Goal: Task Accomplishment & Management: Complete application form

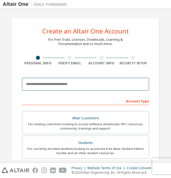
click at [77, 85] on input "email" at bounding box center [85, 84] width 127 height 13
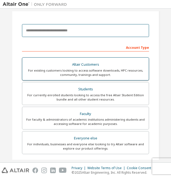
scroll to position [27, 0]
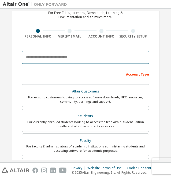
click at [76, 59] on input "email" at bounding box center [85, 57] width 127 height 13
type input "*"
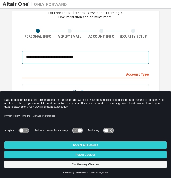
type input "**********"
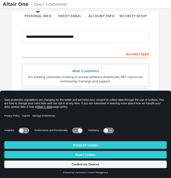
scroll to position [54, 0]
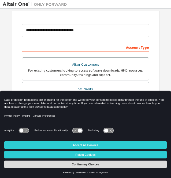
click at [80, 164] on button "Confirm my Choices" at bounding box center [85, 163] width 162 height 7
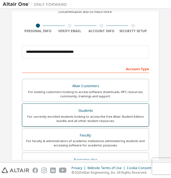
scroll to position [27, 0]
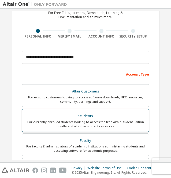
click at [85, 120] on div "For currently enrolled students looking to access the free Altair Student Editi…" at bounding box center [85, 124] width 120 height 9
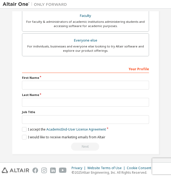
scroll to position [166, 0]
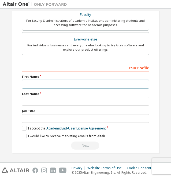
click at [44, 86] on input "text" at bounding box center [85, 83] width 127 height 9
click at [56, 83] on input "text" at bounding box center [85, 83] width 127 height 9
type input "****"
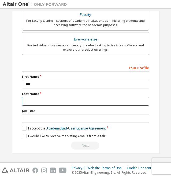
click at [49, 101] on input "text" at bounding box center [85, 101] width 127 height 9
type input "******"
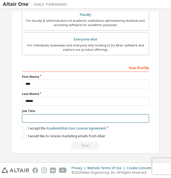
click at [45, 115] on input "text" at bounding box center [85, 118] width 127 height 9
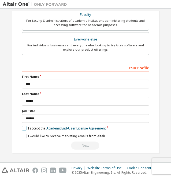
click at [24, 127] on label "I accept the Academic End-User License Agreement" at bounding box center [64, 128] width 84 height 5
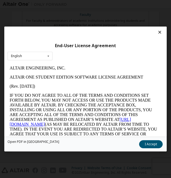
scroll to position [0, 0]
click at [151, 144] on button "I Accept" at bounding box center [151, 144] width 24 height 8
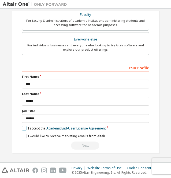
click at [23, 127] on label "I accept the Academic End-User License Agreement" at bounding box center [64, 128] width 84 height 5
click at [25, 127] on label "I accept the Academic End-User License Agreement" at bounding box center [64, 128] width 84 height 5
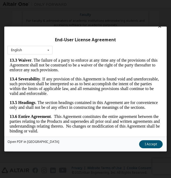
scroll to position [12, 0]
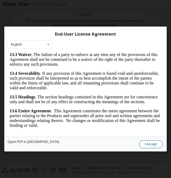
click at [147, 143] on button "I Accept" at bounding box center [151, 144] width 24 height 8
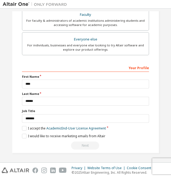
click at [84, 144] on div "Next" at bounding box center [85, 145] width 127 height 8
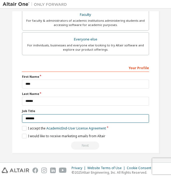
click at [62, 118] on input "*******" at bounding box center [85, 118] width 127 height 9
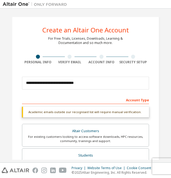
scroll to position [0, 0]
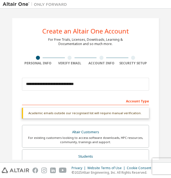
type input "*******"
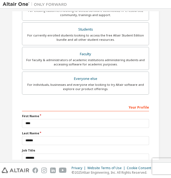
click at [74, 84] on div "For individuals, businesses and everyone else looking to try Altair software an…" at bounding box center [85, 86] width 120 height 9
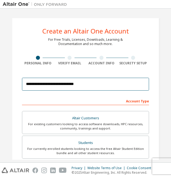
click at [77, 87] on input "**********" at bounding box center [85, 84] width 127 height 13
drag, startPoint x: 63, startPoint y: 86, endPoint x: 83, endPoint y: 82, distance: 20.2
click at [63, 86] on input "**********" at bounding box center [85, 84] width 127 height 13
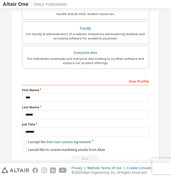
scroll to position [152, 0]
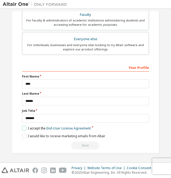
click at [22, 126] on label "I accept the End-User License Agreement" at bounding box center [56, 128] width 69 height 5
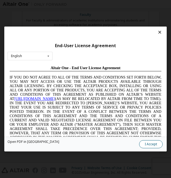
scroll to position [0, 0]
click at [149, 145] on button "I Accept" at bounding box center [151, 144] width 24 height 8
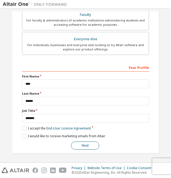
click at [88, 143] on button "Next" at bounding box center [85, 145] width 28 height 8
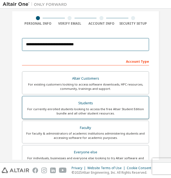
scroll to position [13, 0]
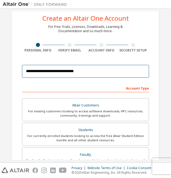
click at [109, 73] on input "**********" at bounding box center [85, 71] width 127 height 13
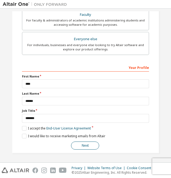
click at [85, 146] on button "Next" at bounding box center [85, 145] width 28 height 8
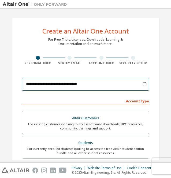
type input "**********"
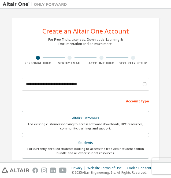
scroll to position [54, 0]
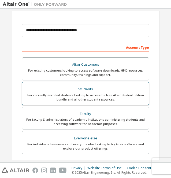
click at [83, 87] on div "Students" at bounding box center [85, 88] width 120 height 7
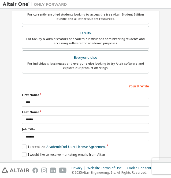
scroll to position [152, 0]
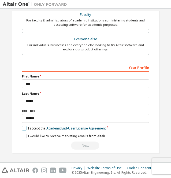
click at [23, 127] on label "I accept the Academic End-User License Agreement" at bounding box center [64, 128] width 84 height 5
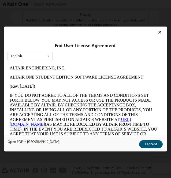
scroll to position [0, 0]
click at [148, 142] on button "I Accept" at bounding box center [151, 144] width 24 height 8
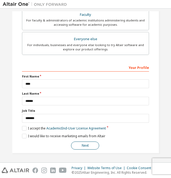
click at [81, 143] on button "Next" at bounding box center [85, 145] width 28 height 8
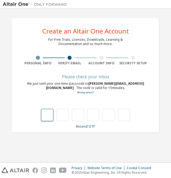
click at [46, 114] on input "text" at bounding box center [47, 115] width 12 height 12
type input "*"
click at [79, 117] on input "text" at bounding box center [78, 115] width 12 height 12
type input "*"
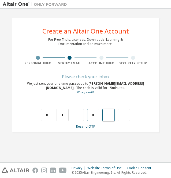
click at [94, 118] on input "*" at bounding box center [93, 115] width 12 height 12
type input "*"
click at [79, 117] on input "*" at bounding box center [78, 115] width 12 height 12
click at [77, 117] on input "*" at bounding box center [78, 115] width 12 height 12
type input "*"
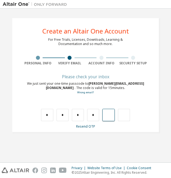
type input "*"
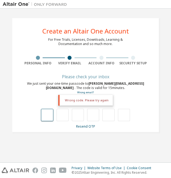
click at [44, 115] on input "text" at bounding box center [47, 115] width 12 height 12
type input "*"
click at [46, 117] on input "*" at bounding box center [47, 115] width 12 height 12
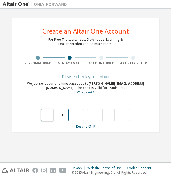
type input "*"
click at [76, 117] on input "text" at bounding box center [78, 115] width 12 height 12
type input "*"
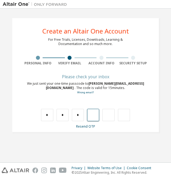
type input "*"
click at [63, 116] on input "*" at bounding box center [62, 115] width 12 height 12
type input "*"
click at [106, 116] on input "text" at bounding box center [108, 115] width 12 height 12
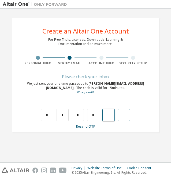
type input "*"
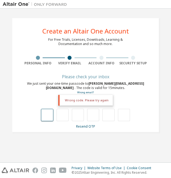
click at [50, 116] on input "text" at bounding box center [47, 115] width 12 height 12
type input "*"
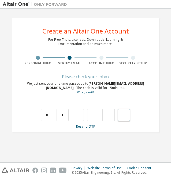
click at [124, 119] on input "text" at bounding box center [124, 115] width 12 height 12
type input "***"
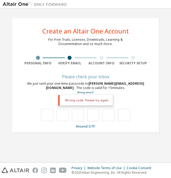
click at [114, 98] on div "Wrong code. Please try again" at bounding box center [85, 109] width 127 height 23
click at [46, 115] on input "text" at bounding box center [47, 115] width 12 height 12
type input "*"
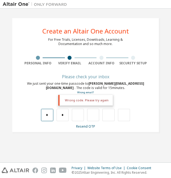
type input "*"
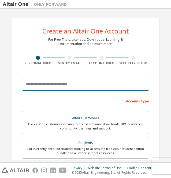
click at [82, 87] on input "email" at bounding box center [85, 84] width 127 height 13
type input "**********"
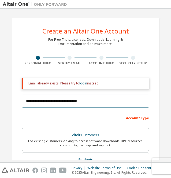
click at [80, 102] on input "**********" at bounding box center [85, 100] width 127 height 13
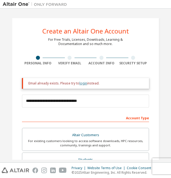
click at [81, 82] on link "login" at bounding box center [83, 83] width 8 height 5
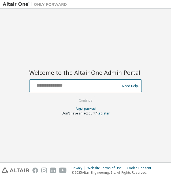
click at [82, 85] on input "text" at bounding box center [75, 85] width 87 height 8
type input "**********"
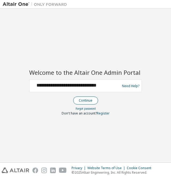
click at [83, 103] on button "Continue" at bounding box center [85, 100] width 25 height 8
